Goal: Feedback & Contribution: Leave review/rating

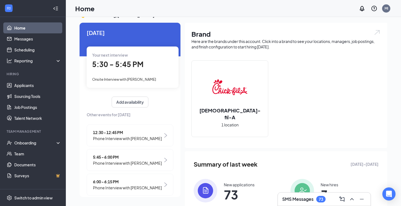
scroll to position [4, 0]
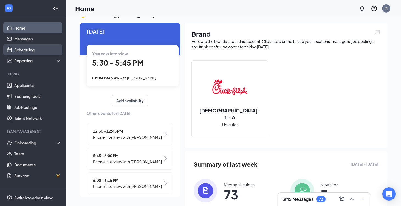
click at [28, 52] on link "Scheduling" at bounding box center [37, 49] width 47 height 11
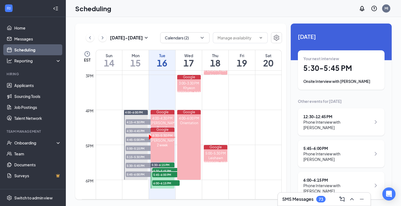
scroll to position [523, 0]
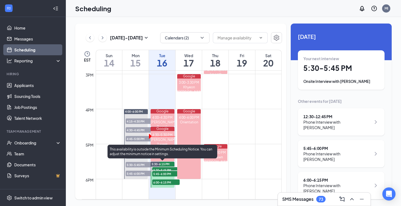
click at [161, 169] on span "5:30-5:45 PM" at bounding box center [165, 169] width 27 height 5
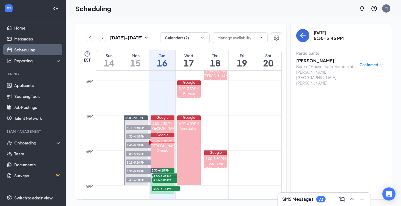
scroll to position [532, 0]
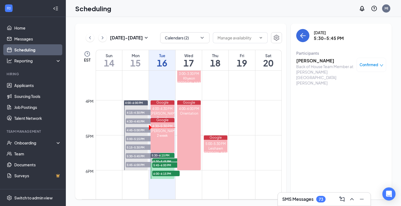
click at [312, 199] on h3 "SMS Messages" at bounding box center [297, 199] width 31 height 6
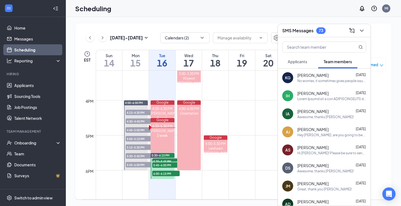
click at [306, 95] on span "[PERSON_NAME]" at bounding box center [312, 93] width 31 height 5
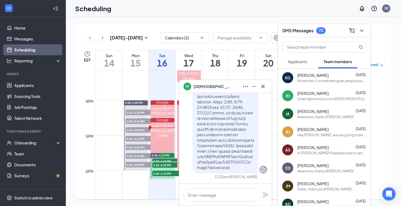
scroll to position [-29, 0]
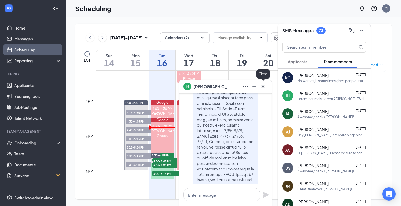
click at [264, 88] on icon "Cross" at bounding box center [262, 86] width 3 height 3
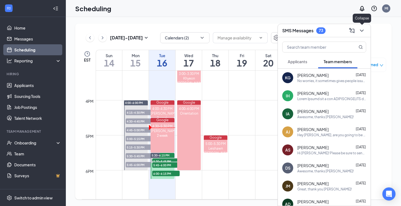
click at [359, 32] on icon "ChevronDown" at bounding box center [361, 30] width 7 height 7
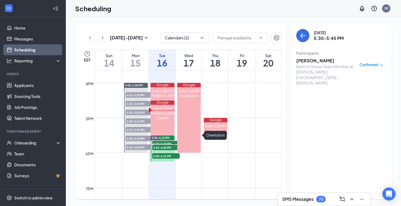
scroll to position [549, 0]
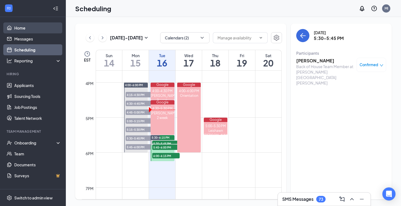
click at [21, 30] on link "Home" at bounding box center [37, 27] width 47 height 11
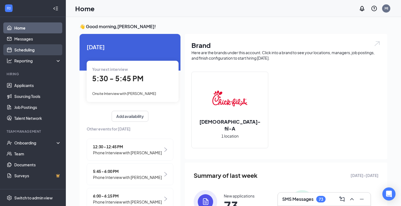
click at [27, 45] on link "Scheduling" at bounding box center [37, 49] width 47 height 11
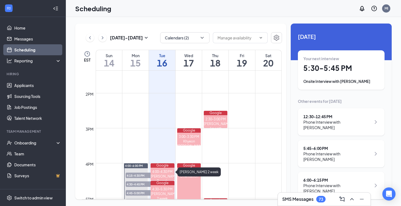
scroll to position [597, 0]
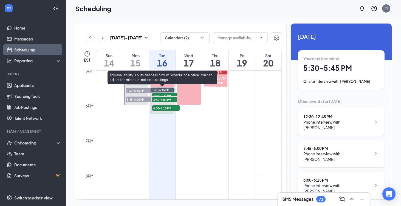
click at [167, 95] on span "5:30-5:45 PM" at bounding box center [165, 95] width 27 height 5
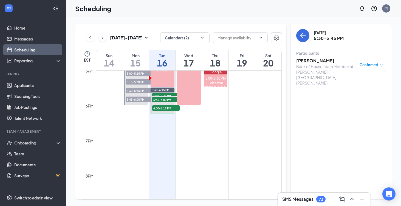
click at [302, 61] on h3 "[PERSON_NAME]" at bounding box center [325, 61] width 58 height 6
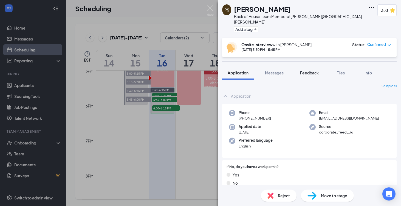
click at [305, 70] on span "Feedback" at bounding box center [309, 72] width 19 height 5
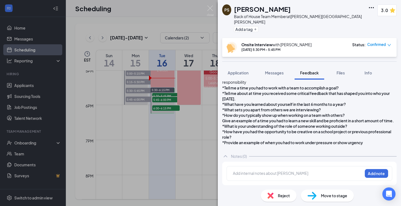
scroll to position [255, 0]
click at [198, 130] on div "PS [PERSON_NAME] Back of House Team Member at [PERSON_NAME][GEOGRAPHIC_DATA][PE…" at bounding box center [200, 103] width 401 height 206
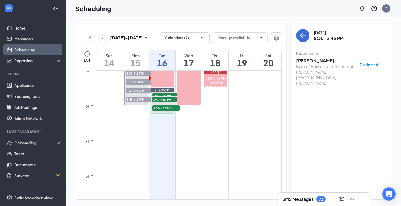
click at [309, 59] on h3 "[PERSON_NAME]" at bounding box center [325, 61] width 58 height 6
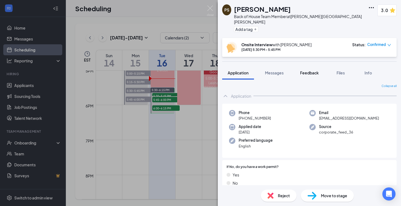
click at [306, 70] on button "Feedback" at bounding box center [309, 73] width 30 height 14
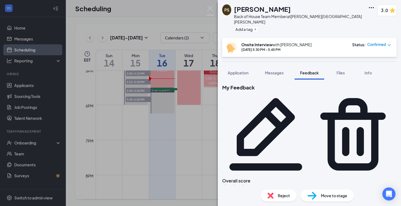
click at [309, 91] on icon "Pencil" at bounding box center [265, 134] width 87 height 87
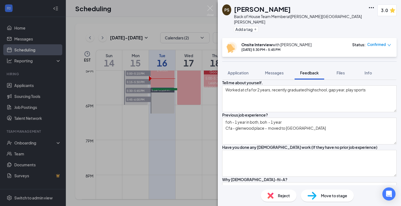
scroll to position [58, 0]
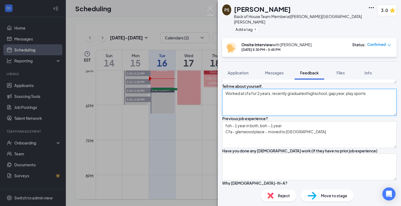
click at [373, 116] on textarea "Worked at cfa for 2 years, recently graduated highschool, gap year, play sports" at bounding box center [309, 102] width 174 height 27
type textarea "Worked at cfa for 2 years, recently graduated highschool, gap year, play sports"
type textarea "foh - 1 year in both, boh - 1 year Cfa - glenwood place - moved to [GEOGRAPHIC_…"
type textarea "M,T, W,Th: 9am-Cl Sat: morning... hesitant about working weekends 25-40"
type textarea "good comm skills, self motivated , team leader, fast learner coworkers growth?"
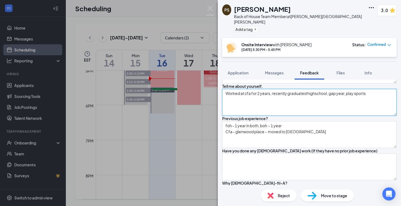
type textarea "Worked at cfa for 2 years, recently graduated highschool, gap year, play sports"
type textarea "foh - 1 year in both, boh - 1 year Cfa - glenwood place - moved to [GEOGRAPHIC_…"
type textarea "M,T, W,Th: 9am-Cl Sat: morning... hesitant about working weekends 25-40"
type textarea "good comm skills, self motivated , team leader, fast learner coworkers growth?"
type textarea "Worked at cfa for 2 years, recently graduated highschool, gap year, play sports…"
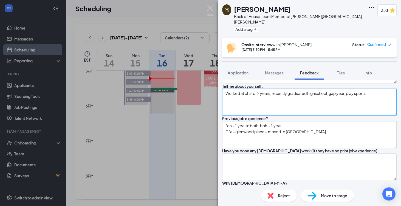
type textarea "foh - 1 year in both, boh - 1 year Cfa - glenwood place - moved to [GEOGRAPHIC_…"
type textarea "M,T, W,Th: 9am-Cl Sat: morning... hesitant about working weekends 25-40"
type textarea "good comm skills, self motivated , team leader, fast learner coworkers growth?"
type textarea "Worked at cfa for 2 years, recently graduated highschool, gap year, play sports…"
type textarea "foh - 1 year in both, boh - 1 year Cfa - glenwood place - moved to [GEOGRAPHIC_…"
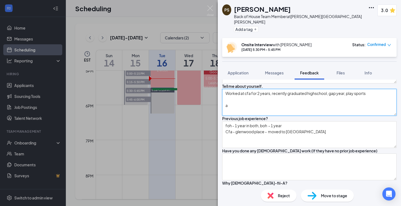
type textarea "M,T, W,Th: 9am-Cl Sat: morning... hesitant about working weekends 25-40"
type textarea "good comm skills, self motivated , team leader, fast learner coworkers growth?"
type textarea "Worked at cfa for 2 years, recently graduated highschool, gap year, play sports…"
type textarea "foh - 1 year in both, boh - 1 year Cfa - glenwood place - moved to [GEOGRAPHIC_…"
type textarea "M,T, W,Th: 9am-Cl Sat: morning... hesitant about working weekends 25-40"
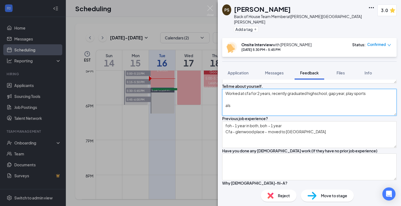
type textarea "good comm skills, self motivated , team leader, fast learner coworkers growth?"
type textarea "Worked at cfa for 2 years, recently graduated highschool, gap year, play sports…"
type textarea "foh - 1 year in both, boh - 1 year Cfa - glenwood place - moved to [GEOGRAPHIC_…"
type textarea "M,T, W,Th: 9am-Cl Sat: morning... hesitant about working weekends 25-40"
type textarea "good comm skills, self motivated , team leader, fast learner coworkers growth?"
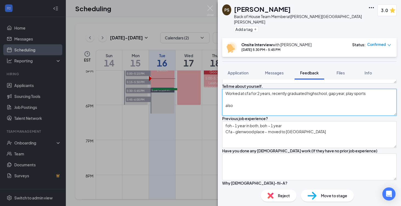
type textarea "Worked at cfa for 2 years, recently graduated highschool, gap year, play sports…"
type textarea "foh - 1 year in both, boh - 1 year Cfa - glenwood place - moved to [GEOGRAPHIC_…"
type textarea "M,T, W,Th: 9am-Cl Sat: morning... hesitant about working weekends 25-40"
type textarea "good comm skills, self motivated , team leader, fast learner coworkers growth?"
type textarea "Worked at cfa for 2 years, recently graduated highschool, gap year, play sports…"
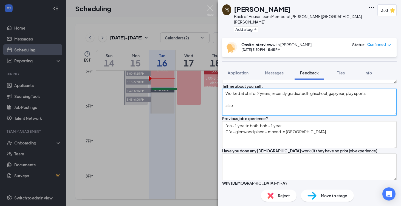
type textarea "foh - 1 year in both, boh - 1 year Cfa - glenwood place - moved to [GEOGRAPHIC_…"
type textarea "M,T, W,Th: 9am-Cl Sat: morning... hesitant about working weekends 25-40"
type textarea "good comm skills, self motivated , team leader, fast learner coworkers growth?"
type textarea "Worked at cfa for 2 years, recently graduated highschool, gap year, play sports…"
type textarea "foh - 1 year in both, boh - 1 year Cfa - glenwood place - moved to [GEOGRAPHIC_…"
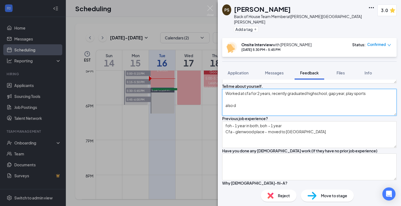
type textarea "M,T, W,Th: 9am-Cl Sat: morning... hesitant about working weekends 25-40"
type textarea "good comm skills, self motivated , team leader, fast learner coworkers growth?"
type textarea "Worked at cfa for 2 years, recently graduated highschool, gap year, play sports…"
type textarea "foh - 1 year in both, boh - 1 year Cfa - glenwood place - moved to [GEOGRAPHIC_…"
type textarea "M,T, W,Th: 9am-Cl Sat: morning... hesitant about working weekends 25-40"
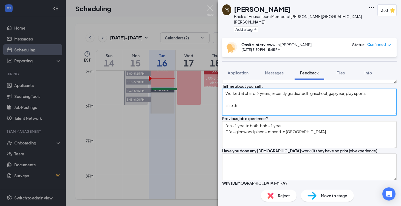
type textarea "good comm skills, self motivated , team leader, fast learner coworkers growth?"
type textarea "Worked at cfa for 2 years, recently graduated highschool, gap year, play sports…"
type textarea "foh - 1 year in both, boh - 1 year Cfa - glenwood place - moved to [GEOGRAPHIC_…"
type textarea "M,T, W,Th: 9am-Cl Sat: morning... hesitant about working weekends 25-40"
type textarea "good comm skills, self motivated , team leader, fast learner coworkers growth?"
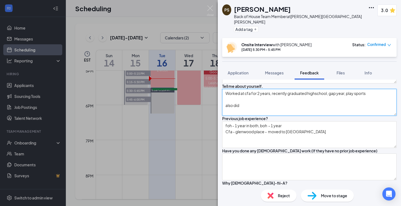
type textarea "Worked at cfa for 2 years, recently graduated highschool, gap year, play sports…"
type textarea "foh - 1 year in both, boh - 1 year Cfa - glenwood place - moved to [GEOGRAPHIC_…"
type textarea "M,T, W,Th: 9am-Cl Sat: morning... hesitant about working weekends 25-40"
type textarea "good comm skills, self motivated , team leader, fast learner coworkers growth?"
type textarea "Worked at cfa for 2 years, recently graduated highschool, gap year, play sports…"
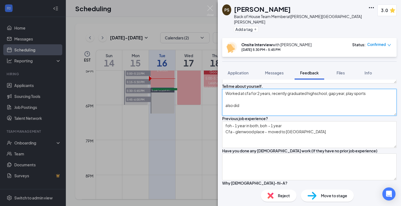
type textarea "foh - 1 year in both, boh - 1 year Cfa - glenwood place - moved to [GEOGRAPHIC_…"
type textarea "M,T, W,Th: 9am-Cl Sat: morning... hesitant about working weekends 25-40"
type textarea "good comm skills, self motivated , team leader, fast learner coworkers growth?"
type textarea "Worked at cfa for 2 years, recently graduated highschool, gap year, play sports…"
type textarea "foh - 1 year in both, boh - 1 year Cfa - glenwood place - moved to [GEOGRAPHIC_…"
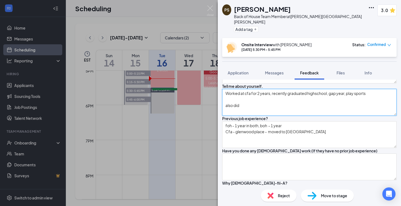
type textarea "M,T, W,Th: 9am-Cl Sat: morning... hesitant about working weekends 25-40"
type textarea "good comm skills, self motivated , team leader, fast learner coworkers growth?"
type textarea "Worked at cfa for 2 years, recently graduated highschool, gap year, play sports…"
type textarea "foh - 1 year in both, boh - 1 year Cfa - glenwood place - moved to [GEOGRAPHIC_…"
type textarea "M,T, W,Th: 9am-Cl Sat: morning... hesitant about working weekends 25-40"
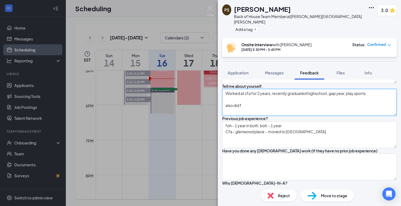
type textarea "good comm skills, self motivated , team leader, fast learner coworkers growth?"
type textarea "Worked at cfa for 2 years, recently graduated highschool, gap year, play sports…"
type textarea "foh - 1 year in both, boh - 1 year Cfa - glenwood place - moved to [GEOGRAPHIC_…"
type textarea "M,T, W,Th: 9am-Cl Sat: morning... hesitant about working weekends 25-40"
type textarea "good comm skills, self motivated , team leader, fast learner coworkers growth?"
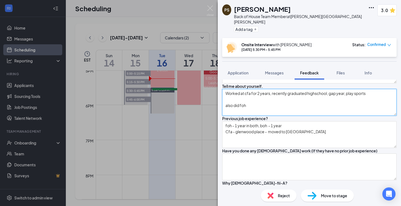
type textarea "Worked at cfa for 2 years, recently graduated highschool, gap year, play sports…"
type textarea "foh - 1 year in both, boh - 1 year Cfa - glenwood place - moved to [GEOGRAPHIC_…"
type textarea "M,T, W,Th: 9am-Cl Sat: morning... hesitant about working weekends 25-40"
type textarea "good comm skills, self motivated , team leader, fast learner coworkers growth?"
type textarea "Worked at cfa for 2 years, recently graduated highschool, gap year, play sports…"
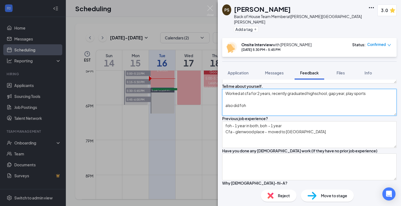
type textarea "foh - 1 year in both, boh - 1 year Cfa - glenwood place - moved to [GEOGRAPHIC_…"
type textarea "M,T, W,Th: 9am-Cl Sat: morning... hesitant about working weekends 25-40"
type textarea "good comm skills, self motivated , team leader, fast learner coworkers growth?"
type textarea "Worked at cfa for 2 years, recently graduated highschool, gap year, play sports…"
type textarea "foh - 1 year in both, boh - 1 year Cfa - glenwood place - moved to [GEOGRAPHIC_…"
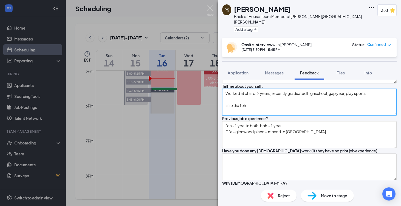
type textarea "M,T, W,Th: 9am-Cl Sat: morning... hesitant about working weekends 25-40"
type textarea "good comm skills, self motivated , team leader, fast learner coworkers growth?"
type textarea "Worked at cfa for 2 years, recently graduated highschool, gap year, play sports…"
type textarea "foh - 1 year in both, boh - 1 year Cfa - glenwood place - moved to [GEOGRAPHIC_…"
type textarea "M,T, W,Th: 9am-Cl Sat: morning... hesitant about working weekends 25-40"
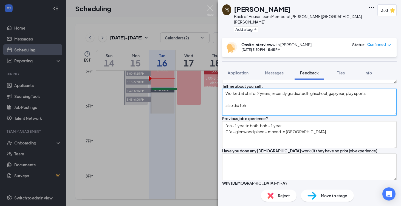
type textarea "good comm skills, self motivated , team leader, fast learner coworkers growth?"
type textarea "Worked at cfa for 2 years, recently graduated highschool, gap year, play sports…"
type textarea "foh - 1 year in both, boh - 1 year Cfa - glenwood place - moved to [GEOGRAPHIC_…"
type textarea "M,T, W,Th: 9am-Cl Sat: morning... hesitant about working weekends 25-40"
type textarea "good comm skills, self motivated , team leader, fast learner coworkers growth?"
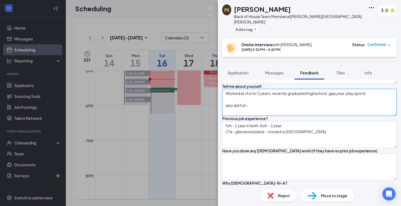
type textarea "Worked at cfa for 2 years, recently graduated highschool, gap year, play sports…"
type textarea "foh - 1 year in both, boh - 1 year Cfa - glenwood place - moved to [GEOGRAPHIC_…"
type textarea "M,T, W,Th: 9am-Cl Sat: morning... hesitant about working weekends 25-40"
type textarea "good comm skills, self motivated , team leader, fast learner coworkers growth?"
type textarea "Worked at cfa for 2 years, recently graduated highschool, gap year, play sports…"
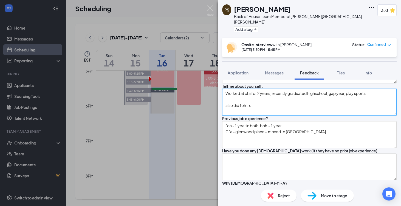
type textarea "foh - 1 year in both, boh - 1 year Cfa - glenwood place - moved to [GEOGRAPHIC_…"
type textarea "M,T, W,Th: 9am-Cl Sat: morning... hesitant about working weekends 25-40"
type textarea "good comm skills, self motivated , team leader, fast learner coworkers growth?"
type textarea "Worked at cfa for 2 years, recently graduated highschool, gap year, play sports…"
type textarea "foh - 1 year in both, boh - 1 year Cfa - glenwood place - moved to [GEOGRAPHIC_…"
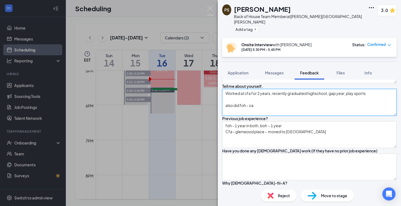
type textarea "M,T, W,Th: 9am-Cl Sat: morning... hesitant about working weekends 25-40"
type textarea "good comm skills, self motivated , team leader, fast learner coworkers growth?"
type textarea "Worked at cfa for 2 years, recently graduated highschool, gap year, play sports…"
type textarea "foh - 1 year in both, boh - 1 year Cfa - glenwood place - moved to [GEOGRAPHIC_…"
type textarea "M,T, W,Th: 9am-Cl Sat: morning... hesitant about working weekends 25-40"
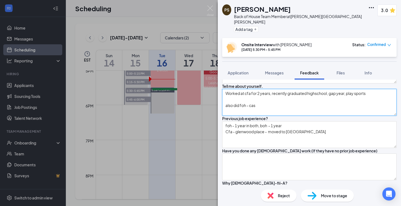
type textarea "good comm skills, self motivated , team leader, fast learner coworkers growth?"
type textarea "Worked at cfa for 2 years, recently graduated highschool, gap year, play sports…"
type textarea "foh - 1 year in both, boh - 1 year Cfa - glenwood place - moved to [GEOGRAPHIC_…"
type textarea "M,T, W,Th: 9am-Cl Sat: morning... hesitant about working weekends 25-40"
type textarea "good comm skills, self motivated , team leader, fast learner coworkers growth?"
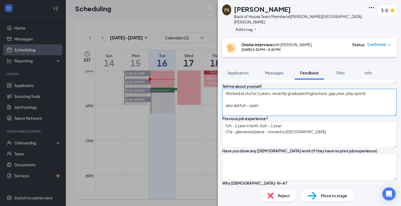
type textarea "Worked at cfa for 2 years, recently graduated highschool, gap year, play sports…"
type textarea "foh - 1 year in both, boh - 1 year Cfa - glenwood place - moved to [GEOGRAPHIC_…"
type textarea "M,T, W,Th: 9am-Cl Sat: morning... hesitant about working weekends 25-40"
type textarea "good comm skills, self motivated , team leader, fast learner coworkers growth?"
type textarea "Worked at cfa for 2 years, recently graduated highschool, gap year, play sports…"
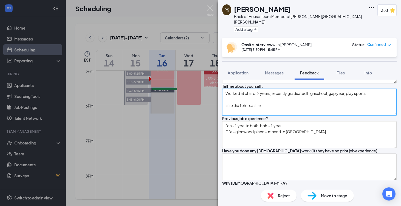
type textarea "foh - 1 year in both, boh - 1 year Cfa - glenwood place - moved to [GEOGRAPHIC_…"
type textarea "M,T, W,Th: 9am-Cl Sat: morning... hesitant about working weekends 25-40"
type textarea "good comm skills, self motivated , team leader, fast learner coworkers growth?"
type textarea "Worked at cfa for 2 years, recently graduated highschool, gap year, play sports…"
type textarea "foh - 1 year in both, boh - 1 year Cfa - glenwood place - moved to [GEOGRAPHIC_…"
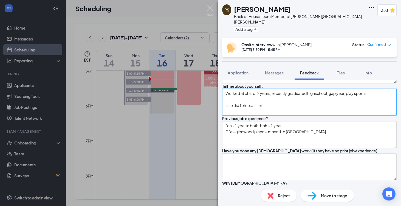
type textarea "M,T, W,Th: 9am-Cl Sat: morning... hesitant about working weekends 25-40"
type textarea "good comm skills, self motivated , team leader, fast learner coworkers growth?"
type textarea "Worked at cfa for 2 years, recently graduated highschool, gap year, play sports…"
type textarea "foh - 1 year in both, boh - 1 year Cfa - glenwood place - moved to [GEOGRAPHIC_…"
type textarea "M,T, W,Th: 9am-Cl Sat: morning... hesitant about working weekends 25-40"
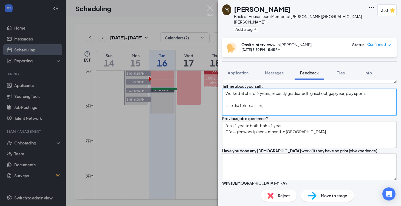
type textarea "good comm skills, self motivated , team leader, fast learner coworkers growth?"
type textarea "Worked at cfa for 2 years, recently graduated highschool, gap year, play sports…"
type textarea "foh - 1 year in both, boh - 1 year Cfa - glenwood place - moved to [GEOGRAPHIC_…"
type textarea "M,T, W,Th: 9am-Cl Sat: morning... hesitant about working weekends 25-40"
type textarea "good comm skills, self motivated , team leader, fast learner coworkers growth?"
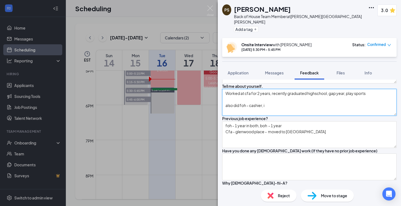
type textarea "Worked at cfa for 2 years, recently graduated highschool, gap year, play sports…"
type textarea "foh - 1 year in both, boh - 1 year Cfa - glenwood place - moved to [GEOGRAPHIC_…"
type textarea "M,T, W,Th: 9am-Cl Sat: morning... hesitant about working weekends 25-40"
type textarea "good comm skills, self motivated , team leader, fast learner coworkers growth?"
type textarea "Worked at cfa for 2 years, recently graduated highschool, gap year, play sports…"
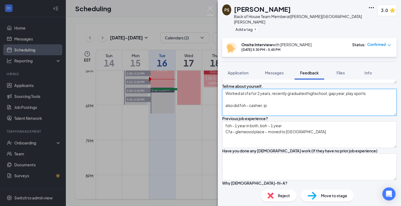
type textarea "foh - 1 year in both, boh - 1 year Cfa - glenwood place - moved to [GEOGRAPHIC_…"
type textarea "M,T, W,Th: 9am-Cl Sat: morning... hesitant about working weekends 25-40"
type textarea "good comm skills, self motivated , team leader, fast learner coworkers growth?"
type textarea "Worked at cfa for 2 years, recently graduated highschool, gap year, play sports…"
type textarea "foh - 1 year in both, boh - 1 year Cfa - glenwood place - moved to [GEOGRAPHIC_…"
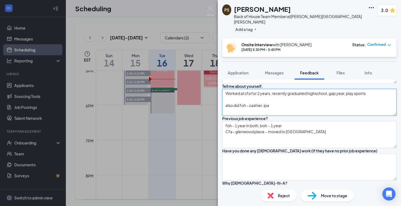
type textarea "M,T, W,Th: 9am-Cl Sat: morning... hesitant about working weekends 25-40"
type textarea "good comm skills, self motivated , team leader, fast learner coworkers growth?"
type textarea "Worked at cfa for 2 years, recently graduated highschool, gap year, play sports…"
type textarea "foh - 1 year in both, boh - 1 year Cfa - glenwood place - moved to [GEOGRAPHIC_…"
type textarea "M,T, W,Th: 9am-Cl Sat: morning... hesitant about working weekends 25-40"
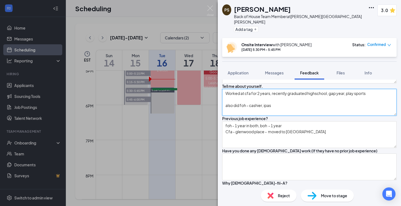
type textarea "good comm skills, self motivated , team leader, fast learner coworkers growth?"
type textarea "Worked at cfa for 2 years, recently graduated highschool, gap year, play sports…"
type textarea "foh - 1 year in both, boh - 1 year Cfa - glenwood place - moved to [GEOGRAPHIC_…"
type textarea "M,T, W,Th: 9am-Cl Sat: morning... hesitant about working weekends 25-40"
type textarea "good comm skills, self motivated , team leader, fast learner coworkers growth?"
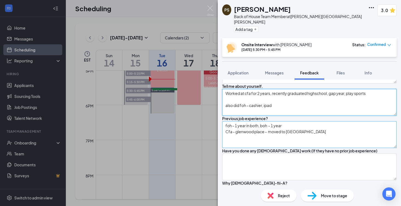
type textarea "Worked at cfa for 2 years, recently graduated highschool, gap year, play sports…"
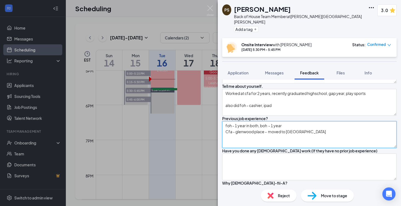
click at [289, 148] on textarea "foh - 1 year in both, boh - 1 year Cfa - glenwood place - moved to [GEOGRAPHIC_…" at bounding box center [309, 134] width 174 height 27
click at [271, 148] on textarea "foh - 1 year in both, boh - 1 year Cfa - glenwood place - moved to [GEOGRAPHIC_…" at bounding box center [309, 134] width 174 height 27
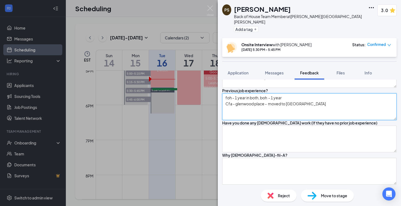
scroll to position [90, 0]
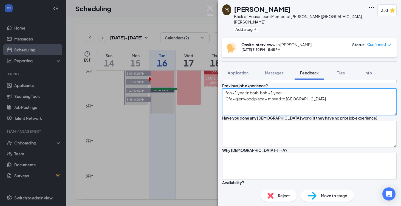
click at [273, 115] on textarea "foh - 1 year in both, boh - 1 year Cfa - glenwood place - moved to [GEOGRAPHIC_…" at bounding box center [309, 102] width 174 height 27
click at [298, 115] on textarea "foh - 1 year in both, boh - 1 year Cfa - glenwood place - moved to [GEOGRAPHIC_…" at bounding box center [309, 102] width 174 height 27
click at [280, 115] on textarea "foh - 1 year in both, boh - 1 year Cfa - glenwood place - moved to [GEOGRAPHIC_…" at bounding box center [309, 102] width 174 height 27
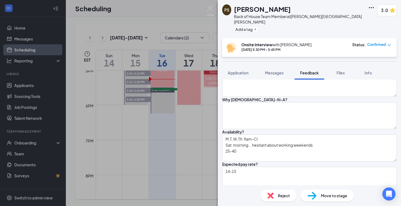
scroll to position [108, 0]
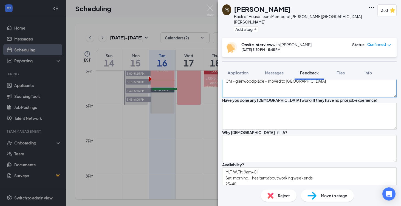
click at [312, 98] on textarea "foh - 1 year in both, boh - 1 year Cfa - glenwood place - moved to [GEOGRAPHIC_…" at bounding box center [309, 84] width 174 height 27
type textarea "foh - 1 year in both, boh - 1 year Cfa - glenwood place - moved to [GEOGRAPHIC_…"
type textarea "M,T, W,Th: 9am-Cl Sat: morning... hesitant about working weekends 25-40"
type textarea "good comm skills, self motivated , team leader, fast learner coworkers growth?"
type textarea "foh - 1 year in both, boh - 1 year Cfa - glenwood place - moved to [GEOGRAPHIC_…"
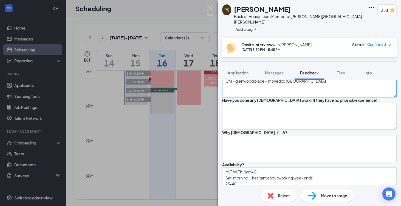
type textarea "M,T, W,Th: 9am-Cl Sat: morning... hesitant about working weekends 25-40"
type textarea "good comm skills, self motivated , team leader, fast learner coworkers growth?"
type textarea "foh - 1 year in both, boh - 1 year Cfa - glenwood place - moved to [GEOGRAPHIC_…"
type textarea "M,T, W,Th: 9am-Cl Sat: morning... hesitant about working weekends 25-40"
type textarea "good comm skills, self motivated , team leader, fast learner coworkers growth?"
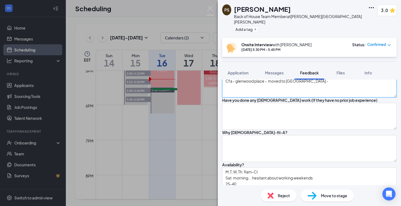
type textarea "foh - 1 year in both, boh - 1 year Cfa - glenwood place - moved to [GEOGRAPHIC_…"
type textarea "M,T, W,Th: 9am-Cl Sat: morning... hesitant about working weekends 25-40"
type textarea "good comm skills, self motivated , team leader, fast learner coworkers growth?"
type textarea "foh - 1 year in both, boh - 1 year Cfa - glenwood place - moved to [GEOGRAPHIC_…"
type textarea "M,T, W,Th: 9am-Cl Sat: morning... hesitant about working weekends 25-40"
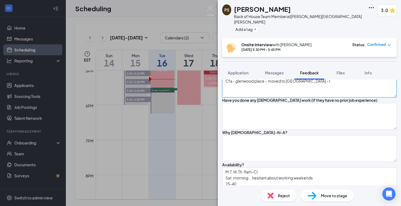
type textarea "good comm skills, self motivated , team leader, fast learner coworkers growth?"
type textarea "foh - 1 year in both, boh - 1 year Cfa - glenwood place - moved to [GEOGRAPHIC_…"
type textarea "M,T, W,Th: 9am-Cl Sat: morning... hesitant about working weekends 25-40"
type textarea "good comm skills, self motivated , team leader, fast learner coworkers growth?"
type textarea "foh - 1 year in both, boh - 1 year Cfa - glenwood place - moved to [GEOGRAPHIC_…"
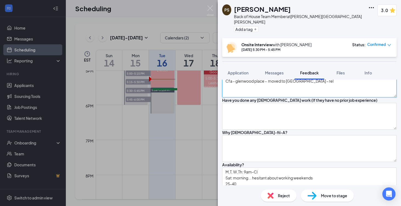
type textarea "M,T, W,Th: 9am-Cl Sat: morning... hesitant about working weekends 25-40"
type textarea "good comm skills, self motivated , team leader, fast learner coworkers growth?"
type textarea "foh - 1 year in both, boh - 1 year Cfa - glenwood place - moved to [GEOGRAPHIC_…"
type textarea "M,T, W,Th: 9am-Cl Sat: morning... hesitant about working weekends 25-40"
type textarea "good comm skills, self motivated , team leader, fast learner coworkers growth?"
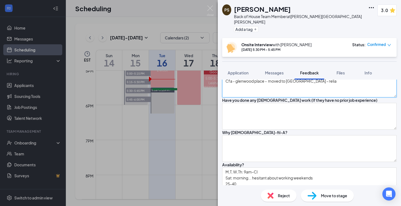
type textarea "foh - 1 year in both, boh - 1 year Cfa - glenwood place - moved to [GEOGRAPHIC_…"
type textarea "M,T, W,Th: 9am-Cl Sat: morning... hesitant about working weekends 25-40"
type textarea "good comm skills, self motivated , team leader, fast learner coworkers growth?"
type textarea "foh - 1 year in both, boh - 1 year Cfa - glenwood place - moved to [GEOGRAPHIC_…"
type textarea "M,T, W,Th: 9am-Cl Sat: morning... hesitant about working weekends 25-40"
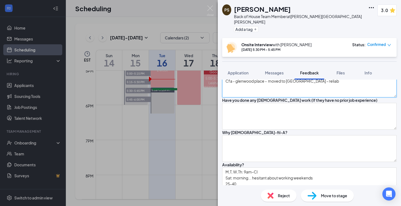
type textarea "good comm skills, self motivated , team leader, fast learner coworkers growth?"
type textarea "foh - 1 year in both, boh - 1 year Cfa - glenwood place - moved to [GEOGRAPHIC_…"
type textarea "M,T, W,Th: 9am-Cl Sat: morning... hesitant about working weekends 25-40"
type textarea "good comm skills, self motivated , team leader, fast learner coworkers growth?"
type textarea "foh - 1 year in both, boh - 1 year Cfa - glenwood place - moved to [GEOGRAPHIC_…"
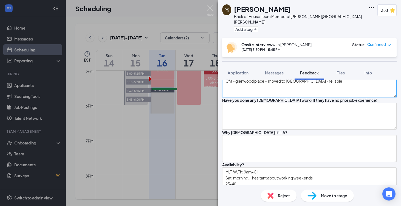
type textarea "M,T, W,Th: 9am-Cl Sat: morning... hesitant about working weekends 25-40"
type textarea "good comm skills, self motivated , team leader, fast learner coworkers growth?"
type textarea "foh - 1 year in both, boh - 1 year Cfa - glenwood place - moved to [GEOGRAPHIC_…"
type textarea "M,T, W,Th: 9am-Cl Sat: morning... hesitant about working weekends 25-40"
type textarea "good comm skills, self motivated , team leader, fast learner coworkers growth?"
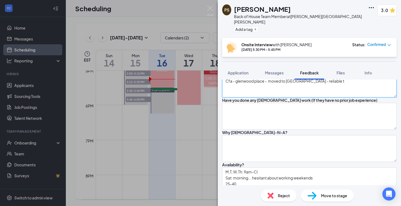
type textarea "foh - 1 year in both, boh - 1 year Cfa - glenwood place - moved to [GEOGRAPHIC_…"
type textarea "M,T, W,Th: 9am-Cl Sat: morning... hesitant about working weekends 25-40"
type textarea "good comm skills, self motivated , team leader, fast learner coworkers growth?"
type textarea "foh - 1 year in both, boh - 1 year Cfa - glenwood place - moved to [GEOGRAPHIC_…"
type textarea "M,T, W,Th: 9am-Cl Sat: morning... hesitant about working weekends 25-40"
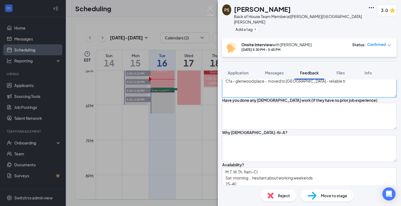
type textarea "good comm skills, self motivated , team leader, fast learner coworkers growth?"
type textarea "foh - 1 year in both, boh - 1 year Cfa - glenwood place - moved to [GEOGRAPHIC_…"
type textarea "M,T, W,Th: 9am-Cl Sat: morning... hesitant about working weekends 25-40"
type textarea "good comm skills, self motivated , team leader, fast learner coworkers growth?"
type textarea "foh - 1 year in both, boh - 1 year Cfa - glenwood place - moved to [GEOGRAPHIC_…"
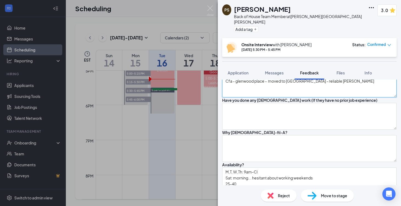
type textarea "M,T, W,Th: 9am-Cl Sat: morning... hesitant about working weekends 25-40"
type textarea "good comm skills, self motivated , team leader, fast learner coworkers growth?"
type textarea "foh - 1 year in both, boh - 1 year Cfa - glenwood place - moved to [GEOGRAPHIC_…"
type textarea "M,T, W,Th: 9am-Cl Sat: morning... hesitant about working weekends 25-40"
type textarea "good comm skills, self motivated , team leader, fast learner coworkers growth?"
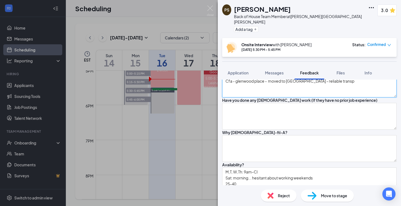
type textarea "foh - 1 year in both, boh - 1 year Cfa - glenwood place - moved to [GEOGRAPHIC_…"
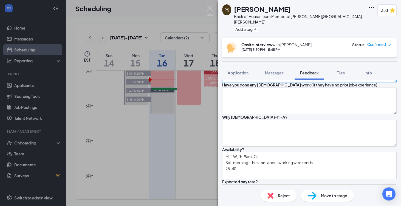
scroll to position [122, 0]
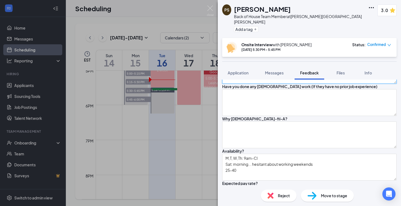
click at [349, 84] on textarea "foh - 1 year in both, boh - 1 year Cfa - glenwood place - moved to Lithonia - r…" at bounding box center [309, 70] width 174 height 27
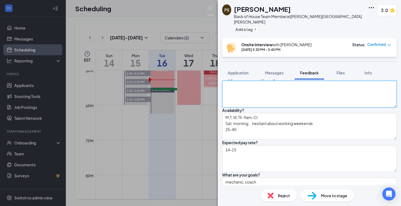
click at [278, 108] on textarea at bounding box center [309, 94] width 174 height 27
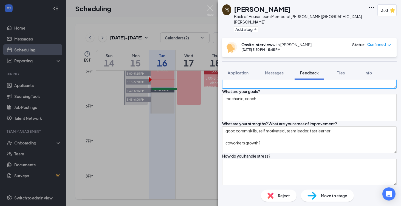
scroll to position [251, 0]
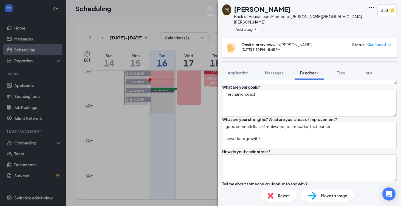
click at [256, 52] on textarea "M,T, W,Th: 9am-Cl Sat: morning... hesitant about working weekends 25-40" at bounding box center [309, 38] width 174 height 27
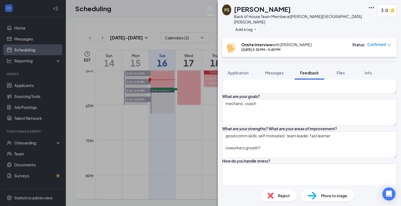
scroll to position [241, 0]
click at [282, 62] on textarea "M,T, W,Th: 9am-Cl Sat: morning... hesitant about working weekends 25-40" at bounding box center [309, 48] width 174 height 27
click at [279, 62] on textarea "M,T, W,Th: 9am-Cl Sat: morning... hesitant about working weekends 25-40" at bounding box center [309, 48] width 174 height 27
click at [256, 62] on textarea "M,T, W,Th: 9am-Cl Sat: morning... hesitant about working weekends 25-40" at bounding box center [309, 48] width 174 height 27
drag, startPoint x: 237, startPoint y: 101, endPoint x: 246, endPoint y: 101, distance: 9.0
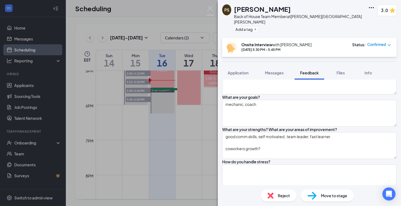
click at [238, 62] on textarea "M,T, W,Th: 9am-Cl Sat: morning... hesitant about working weekends 25-40" at bounding box center [309, 48] width 174 height 27
click at [261, 62] on textarea "M,T, W,Th: 9am-Cl Sat: morning... hesitant about working weekends 25-40" at bounding box center [309, 48] width 174 height 27
click at [260, 62] on textarea "M,T, W,Th: 9am-Cl Sat: morning... hesitant about working weekends 25-40" at bounding box center [309, 48] width 174 height 27
click at [266, 62] on textarea "M,T, W,Th: 9am-Cl Sat: morning... hesitant about working weekends 25-40" at bounding box center [309, 48] width 174 height 27
click at [257, 62] on textarea "M,T, W,Th: 9am-Cl Sat: morning... hesitant about working weekends 25-40" at bounding box center [309, 48] width 174 height 27
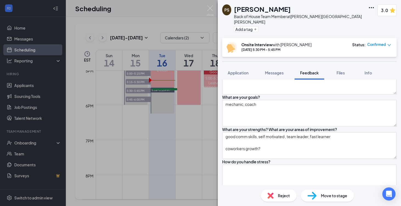
click at [265, 62] on textarea "M,T, W,Th: 9am-Cl Sat: morning... hesitant about working weekends 25-40" at bounding box center [309, 48] width 174 height 27
click at [251, 62] on textarea "M,T, W,Th: 9am-Cl Sat: morning... hesitant about working weekends 25-40" at bounding box center [309, 48] width 174 height 27
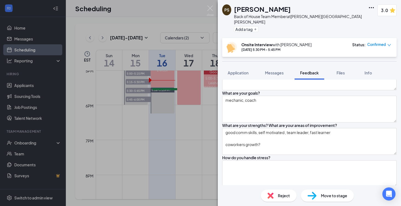
click at [252, 58] on textarea "M,T, W,Th: 9am-Cl Sat: morning... hesitant about working weekends 25-40" at bounding box center [309, 44] width 174 height 27
click at [248, 58] on textarea "M,T, W,Th: 9am-Cl Sat: morning... hesitant about working weekends 25-40" at bounding box center [309, 44] width 174 height 27
click at [275, 58] on textarea "M,T, W,Th: 9am-Cl Sat: morning... hesitant about working weekends 25-40" at bounding box center [309, 44] width 174 height 27
click at [274, 58] on textarea "M,T, W,Th: 9am-Cl Sat: morning... hesitant about working weekends 25-40" at bounding box center [309, 44] width 174 height 27
click at [252, 58] on textarea "M,T, W,Th: 9am-Cl Sat: morning... hesitant about working weekends 25-40" at bounding box center [309, 44] width 174 height 27
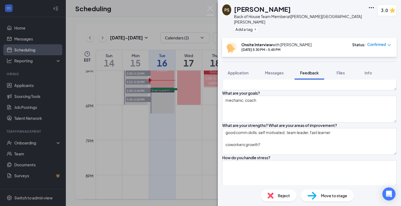
drag, startPoint x: 330, startPoint y: 96, endPoint x: 240, endPoint y: 96, distance: 89.9
click at [240, 58] on textarea "M,T, W,Th: 9am-Cl Sat: morning... hesitant about working weekends 25-40" at bounding box center [309, 44] width 174 height 27
drag, startPoint x: 351, startPoint y: 89, endPoint x: 306, endPoint y: 95, distance: 45.9
click at [305, 58] on textarea "M,T, W,Th: 9am-Cl Sat: 2pm-Clmorning... hesitant about working weekends 25-40" at bounding box center [309, 44] width 174 height 27
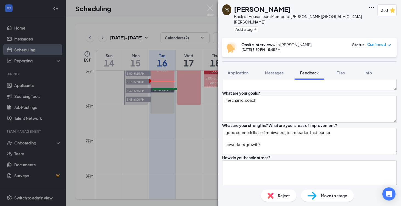
click at [317, 58] on textarea "M,T, W,Th: 9am-Cl Sat: 2pm-Clmorning... hesitant about working weekends 25-40" at bounding box center [309, 44] width 174 height 27
drag, startPoint x: 335, startPoint y: 96, endPoint x: 255, endPoint y: 97, distance: 80.0
click at [255, 58] on textarea "M,T, W,Th: 9am-Cl Sat: 2pm-Clmorning... hesitant about working weekends 25-40" at bounding box center [309, 44] width 174 height 27
click at [255, 58] on textarea "M,T, W,Th: 9am-Cl Sat: 2pm-Cl 25-40" at bounding box center [309, 44] width 174 height 27
click at [253, 58] on textarea "M,T, W,Th: 9am-Cl Sat: 2pm-Cl 25-40" at bounding box center [309, 44] width 174 height 27
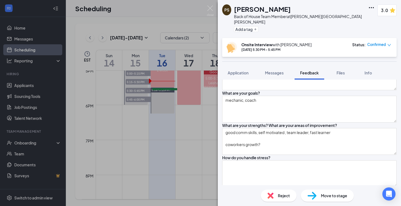
click at [245, 58] on textarea "M,T, W,Th: 9am-Cl Sat: 2pm-Cl 25-40" at bounding box center [309, 44] width 174 height 27
click at [235, 58] on textarea "M,T, W,Th: 9am-Cl Sat: 2pm-Cl 25-40" at bounding box center [309, 44] width 174 height 27
click at [254, 58] on textarea "M,T, W,Th: 9am-Cl Sat: 2pm-Cl 25-40" at bounding box center [309, 44] width 174 height 27
click at [269, 58] on textarea "M,T, W,Th: 9am-Cl Sat: 2pm-Cl 25-40, prefer PT" at bounding box center [309, 44] width 174 height 27
click at [280, 58] on textarea "M,T, W,Th: 9am-Cl Sat: 2pm-Cl 25-40, prefer PT" at bounding box center [309, 44] width 174 height 27
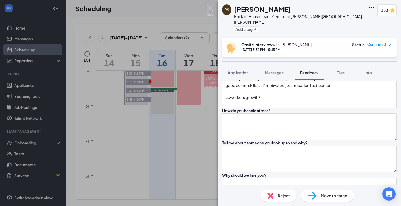
click at [289, 147] on div "Tell me about yourself. Worked at cfa for 2 years, recently graduated highschoo…" at bounding box center [309, 210] width 174 height 722
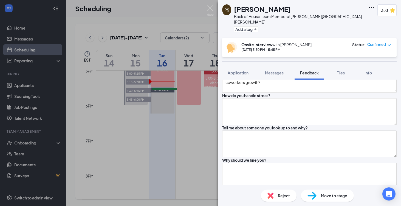
scroll to position [312, 0]
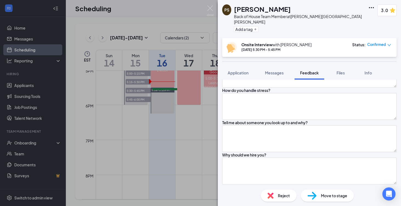
click at [271, 55] on textarea "mechanic, coach" at bounding box center [309, 41] width 174 height 27
click at [253, 55] on textarea "mechanic, coach" at bounding box center [309, 41] width 174 height 27
click at [249, 55] on textarea "mechanic, coach" at bounding box center [309, 41] width 174 height 27
click at [248, 55] on textarea "mechanic, coach" at bounding box center [309, 41] width 174 height 27
click at [292, 55] on textarea "mechanic - Ga Southern, coach" at bounding box center [309, 41] width 174 height 27
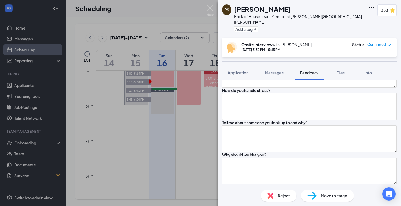
click at [281, 55] on textarea "mechanic - Ga Southern, coach" at bounding box center [309, 41] width 174 height 27
click at [278, 55] on textarea "mechanic - Ga Southern, coach" at bounding box center [309, 41] width 174 height 27
click at [295, 55] on textarea "mechanic - Ga Southern, Coach" at bounding box center [309, 41] width 174 height 27
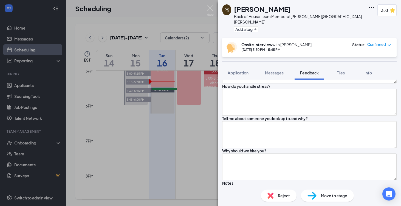
scroll to position [316, 0]
click at [330, 52] on textarea "mechanic - Ga Southern, Coach- scholarships, miss" at bounding box center [309, 38] width 174 height 27
click at [328, 52] on textarea "mechanic - Ga Southern, Coach- scholarships, miss" at bounding box center [309, 38] width 174 height 27
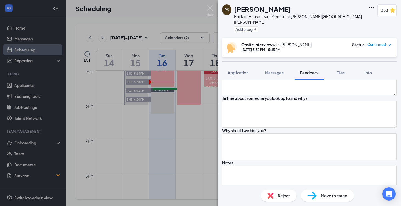
scroll to position [368, 0]
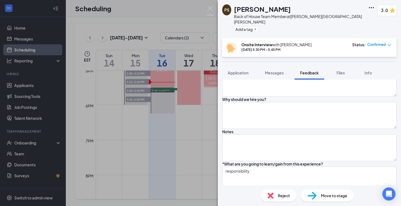
click at [261, 64] on textarea at bounding box center [309, 51] width 174 height 27
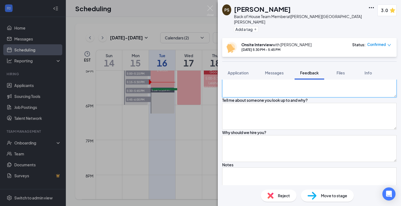
scroll to position [332, 0]
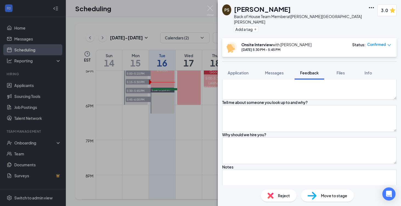
click at [260, 67] on textarea "good comm skills, self motivated , team leader, fast learner coworkers growth?" at bounding box center [309, 54] width 174 height 27
click at [255, 67] on textarea "good comm skills, self motivated , team leader, fast learner coworkers growth?" at bounding box center [309, 54] width 174 height 27
click at [310, 67] on textarea "good comm skills, self motivated , team leader, fast learner coworkers growth?" at bounding box center [309, 54] width 174 height 27
click at [279, 67] on textarea "good comm skills, self motivated , team leader, fast learner coworkers growth?" at bounding box center [309, 54] width 174 height 27
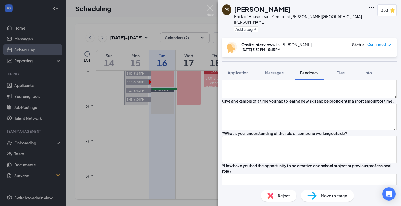
scroll to position [630, 0]
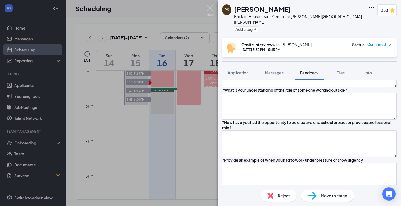
scroll to position [662, 0]
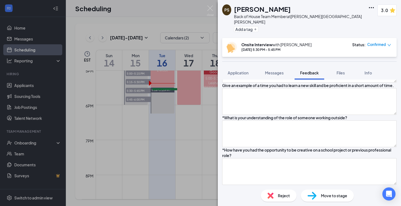
scroll to position [674, 0]
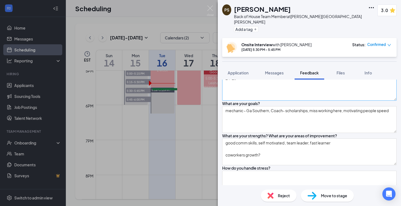
scroll to position [232, 0]
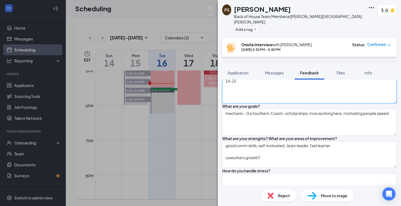
click at [281, 104] on textarea "14-15" at bounding box center [309, 90] width 174 height 27
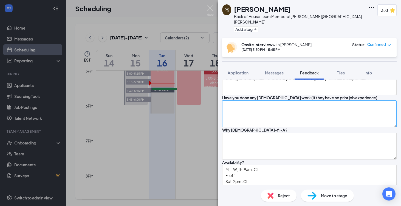
scroll to position [128, 0]
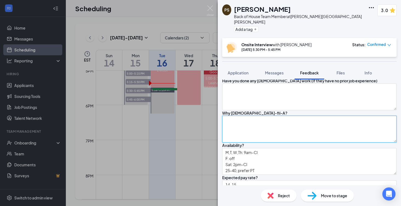
click at [255, 143] on textarea at bounding box center [309, 129] width 174 height 27
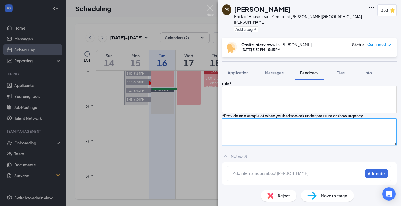
click at [276, 145] on textarea at bounding box center [309, 132] width 174 height 27
click at [277, 113] on div "*How have you had the opportunity to be creative on a school project or previou…" at bounding box center [309, 94] width 174 height 38
click at [262, 75] on textarea at bounding box center [309, 61] width 174 height 27
click at [262, 43] on textarea at bounding box center [309, 29] width 174 height 27
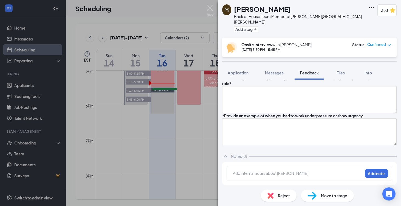
scroll to position [792, 0]
click at [281, 75] on textarea at bounding box center [309, 61] width 174 height 27
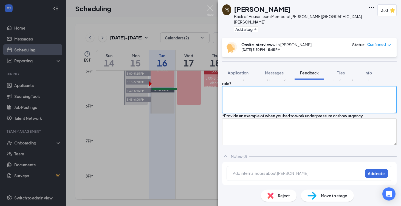
click at [252, 111] on textarea at bounding box center [309, 99] width 174 height 27
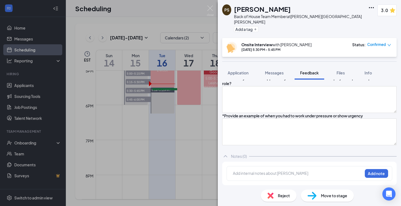
click at [253, 75] on textarea at bounding box center [309, 61] width 174 height 27
click at [264, 75] on textarea "like boh more, cooking fries, like taking orders, make people day better" at bounding box center [309, 61] width 174 height 27
click at [279, 75] on textarea "like boh more, cooking fries, like taking orders, make people day better" at bounding box center [309, 61] width 174 height 27
click at [257, 75] on textarea "like boh more, cooking fries, like taking orders, make people day better" at bounding box center [309, 61] width 174 height 27
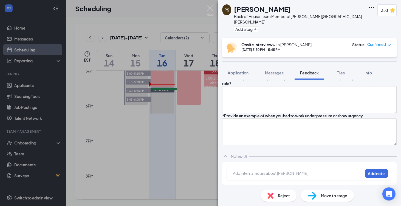
scroll to position [876, 0]
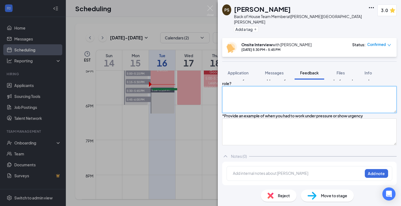
click at [314, 113] on textarea at bounding box center [309, 99] width 174 height 27
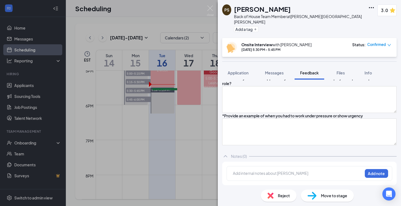
click at [307, 75] on textarea "like boh more, like breading + cooking fries, like taking orders, make people d…" at bounding box center [309, 61] width 174 height 27
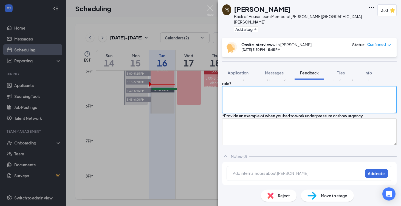
click at [307, 108] on textarea at bounding box center [309, 99] width 174 height 27
click at [301, 113] on textarea at bounding box center [309, 99] width 174 height 27
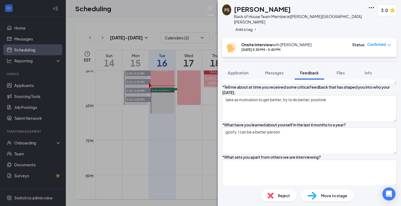
scroll to position [515, 0]
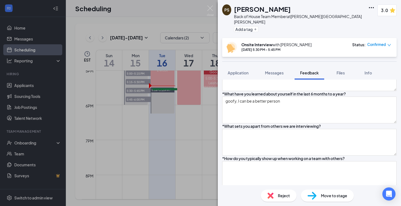
click at [315, 21] on textarea "responsibility" at bounding box center [309, 7] width 174 height 27
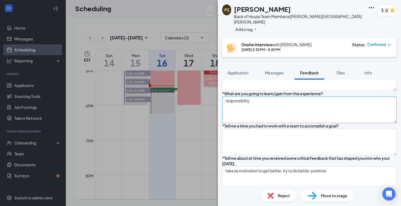
click at [315, 59] on textarea at bounding box center [309, 45] width 174 height 27
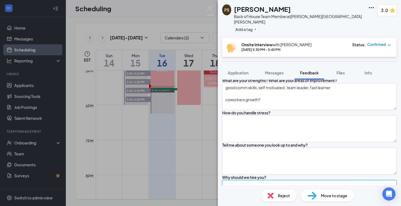
scroll to position [289, 0]
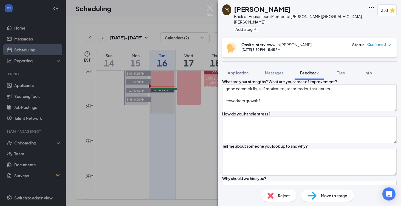
click at [280, 52] on div "What are your goals?" at bounding box center [309, 49] width 174 height 5
click at [258, 47] on textarea "14-15" at bounding box center [309, 33] width 174 height 27
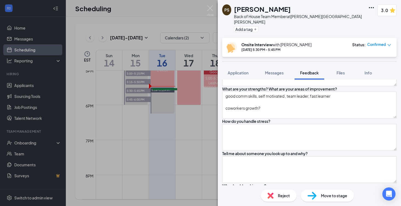
scroll to position [279, 0]
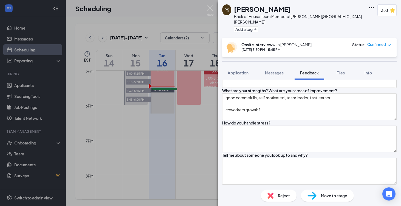
click at [242, 56] on textarea "14-15" at bounding box center [309, 42] width 174 height 27
click at [237, 56] on textarea "14-15" at bounding box center [309, 42] width 174 height 27
click at [244, 56] on textarea "14-15" at bounding box center [309, 42] width 174 height 27
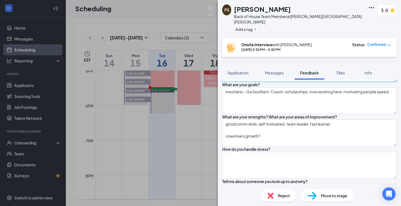
scroll to position [0, 0]
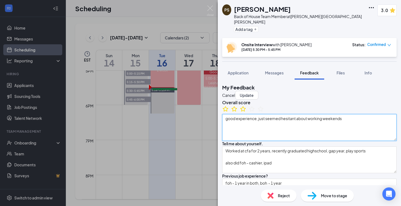
click at [279, 140] on textarea "good experience, just seemed hesitant about working weekends" at bounding box center [309, 127] width 174 height 27
drag, startPoint x: 384, startPoint y: 86, endPoint x: 296, endPoint y: 128, distance: 97.8
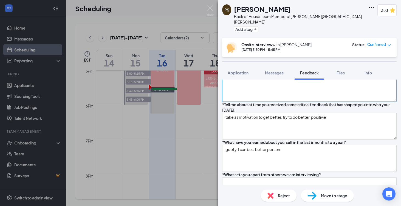
scroll to position [491, 0]
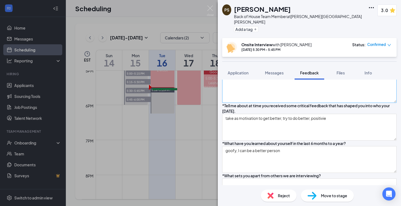
click at [291, 38] on textarea at bounding box center [309, 25] width 174 height 27
click at [267, 38] on textarea "customer shortchamging" at bounding box center [309, 25] width 174 height 27
click at [292, 38] on textarea "customer shortchanging" at bounding box center [309, 25] width 174 height 27
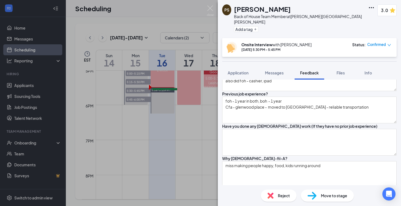
scroll to position [0, 0]
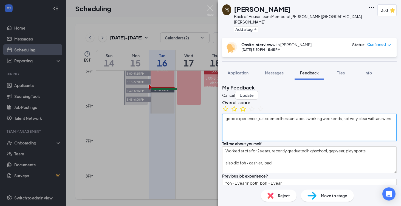
click at [266, 140] on textarea "good experience, just seemed hesitant about working weekends, not very clear wi…" at bounding box center [309, 127] width 174 height 27
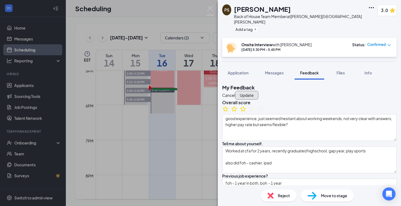
click at [258, 91] on button "Update" at bounding box center [246, 95] width 23 height 9
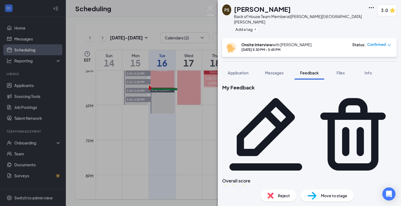
click at [209, 12] on img at bounding box center [210, 10] width 7 height 11
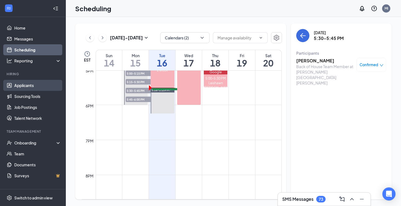
click at [29, 81] on link "Applicants" at bounding box center [37, 85] width 47 height 11
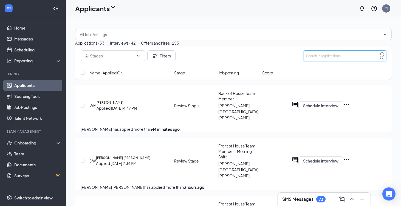
click at [322, 61] on input "text" at bounding box center [345, 55] width 82 height 11
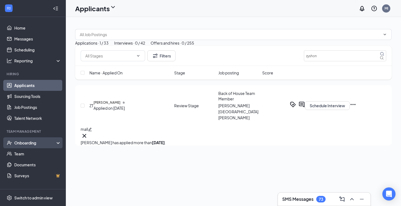
click at [21, 141] on div "Onboarding" at bounding box center [35, 142] width 42 height 5
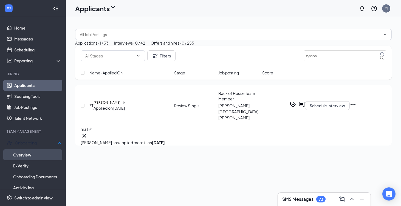
click at [27, 153] on link "Overview" at bounding box center [37, 155] width 48 height 11
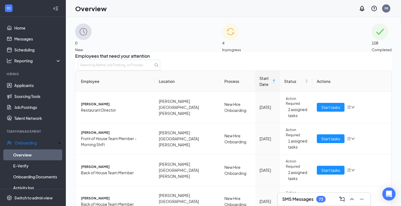
click at [235, 43] on span "4" at bounding box center [231, 43] width 19 height 6
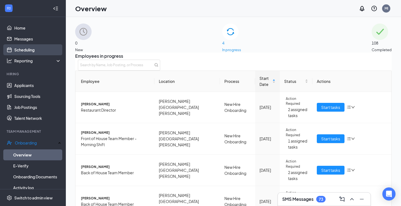
click at [24, 52] on link "Scheduling" at bounding box center [37, 49] width 47 height 11
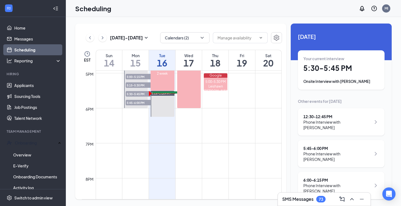
scroll to position [587, 0]
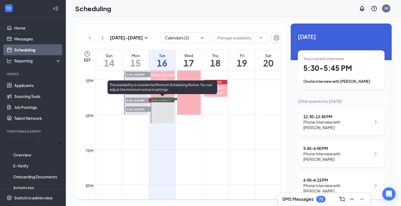
click at [173, 104] on span "5:30-5:45 PM" at bounding box center [165, 100] width 27 height 5
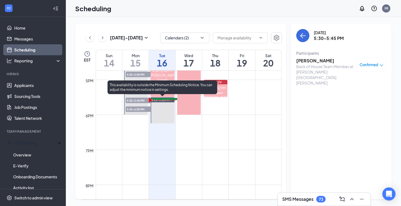
click at [166, 104] on span "5:45-6:00 PM" at bounding box center [165, 100] width 27 height 5
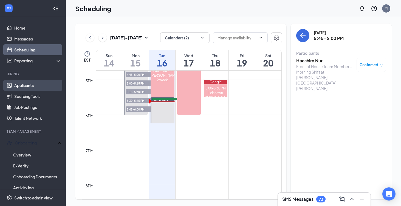
click at [32, 90] on link "Applicants" at bounding box center [37, 85] width 47 height 11
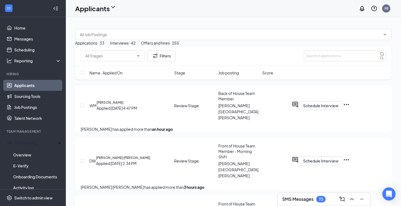
click at [216, 85] on div "Filters Name · Applied On Stage Job posting Score" at bounding box center [233, 65] width 316 height 39
click at [126, 80] on div "Name · Applied On Stage Job posting Score" at bounding box center [233, 73] width 316 height 14
click at [114, 76] on span "Name · Applied On" at bounding box center [105, 73] width 33 height 6
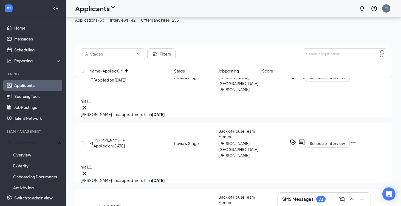
scroll to position [50, 0]
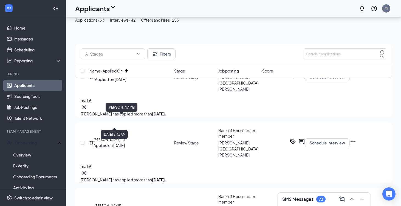
click at [120, 138] on h5 "[PERSON_NAME]" at bounding box center [106, 140] width 27 height 5
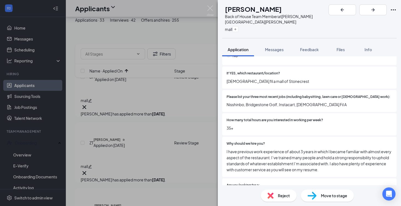
scroll to position [130, 0]
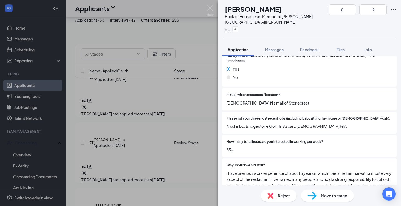
click at [99, 116] on div "ZT [PERSON_NAME] Back of House Team Member at [PERSON_NAME][GEOGRAPHIC_DATA][PE…" at bounding box center [200, 103] width 401 height 206
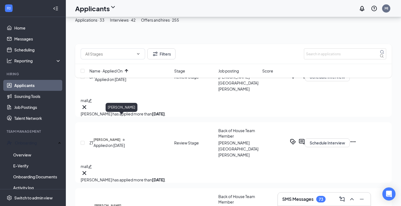
click at [120, 138] on h5 "[PERSON_NAME]" at bounding box center [106, 140] width 27 height 5
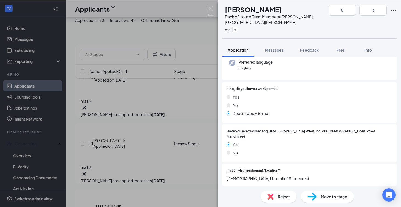
scroll to position [56, 0]
click at [276, 199] on div "Reject" at bounding box center [279, 196] width 36 height 12
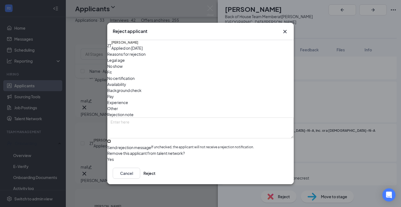
click at [111, 139] on input "Send rejection message If unchecked, the applicant will not receive a rejection…" at bounding box center [109, 141] width 4 height 4
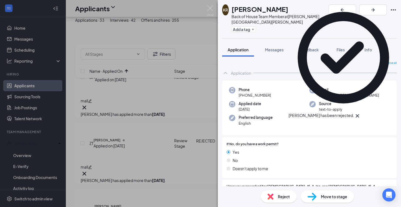
click at [144, 129] on div "KR [PERSON_NAME] Back of House Team Member at [PERSON_NAME][GEOGRAPHIC_DATA][PE…" at bounding box center [200, 103] width 401 height 207
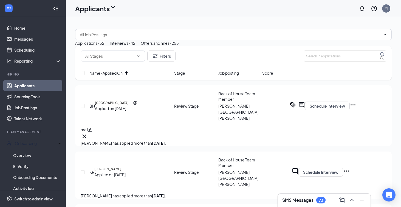
click at [125, 105] on h5 "[GEOGRAPHIC_DATA]" at bounding box center [112, 102] width 34 height 5
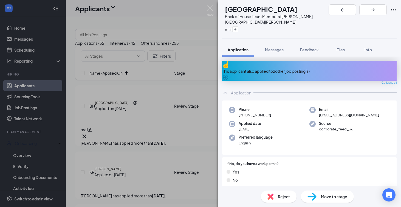
click at [277, 197] on div "Reject" at bounding box center [279, 196] width 36 height 12
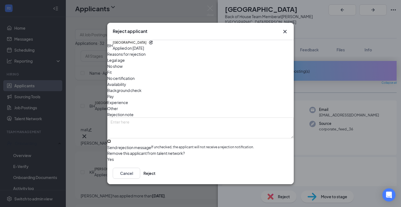
click at [111, 139] on input "Send rejection message If unchecked, the applicant will not receive a rejection…" at bounding box center [109, 141] width 4 height 4
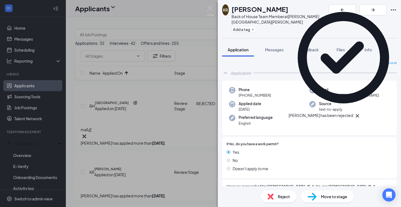
click at [35, 50] on div "KR [PERSON_NAME] Back of House Team Member at [PERSON_NAME][GEOGRAPHIC_DATA][PE…" at bounding box center [200, 103] width 401 height 207
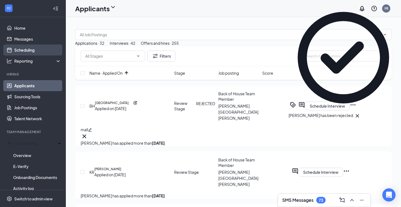
click at [32, 50] on link "Scheduling" at bounding box center [37, 49] width 47 height 11
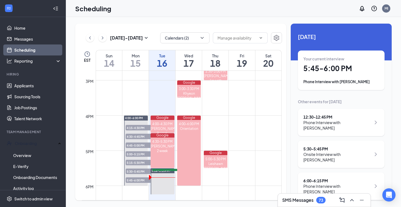
scroll to position [584, 0]
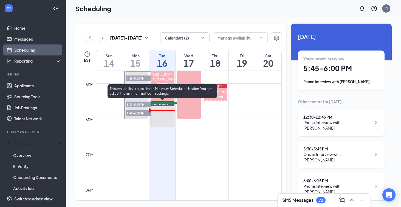
click at [169, 107] on span "5:45-6:00 PM" at bounding box center [165, 104] width 27 height 5
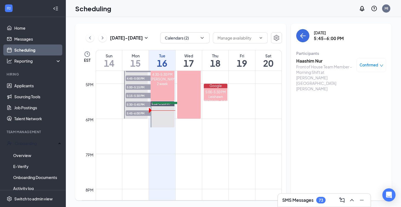
click at [313, 58] on h3 "Haashim Nur" at bounding box center [325, 61] width 58 height 6
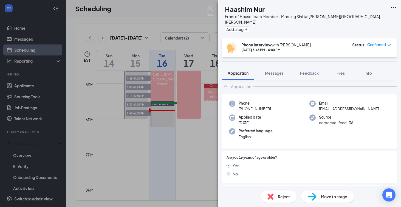
scroll to position [30, 0]
click at [298, 71] on button "Feedback" at bounding box center [309, 73] width 30 height 14
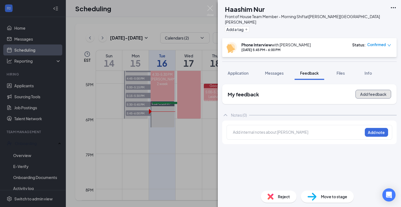
click at [379, 90] on button "Add feedback" at bounding box center [373, 94] width 36 height 9
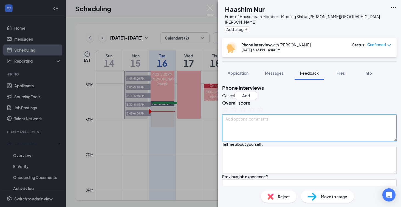
click at [252, 135] on textarea at bounding box center [309, 127] width 174 height 27
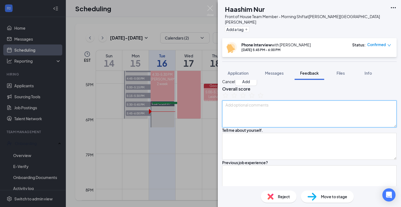
scroll to position [19, 0]
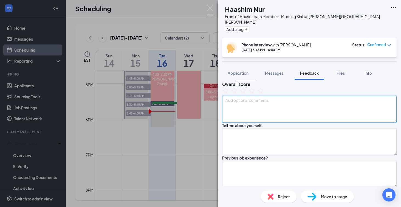
click at [247, 117] on textarea at bounding box center [309, 109] width 174 height 27
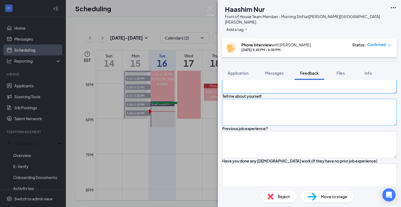
scroll to position [49, 0]
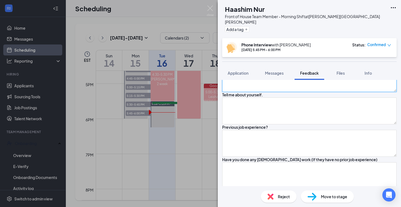
click at [250, 92] on textarea at bounding box center [309, 78] width 174 height 27
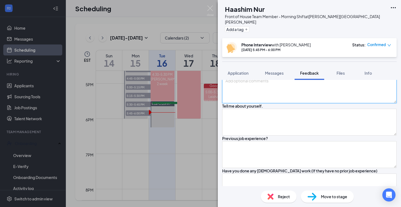
scroll to position [38, 0]
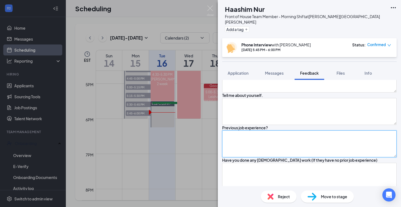
click at [253, 157] on textarea at bounding box center [309, 143] width 174 height 27
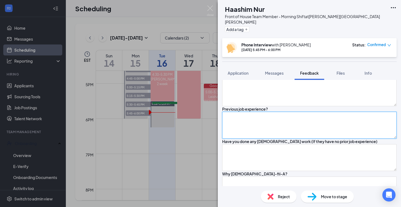
click at [253, 138] on textarea at bounding box center [309, 125] width 174 height 27
click at [245, 138] on textarea "1st job - nursing -" at bounding box center [309, 125] width 174 height 27
click at [322, 138] on textarea "1st job -College GSU Clarkston nursing -" at bounding box center [309, 125] width 174 height 27
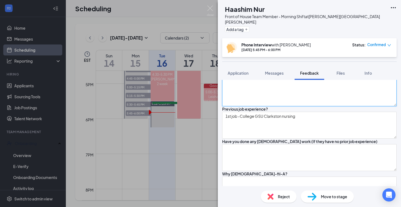
click at [272, 106] on textarea at bounding box center [309, 92] width 174 height 27
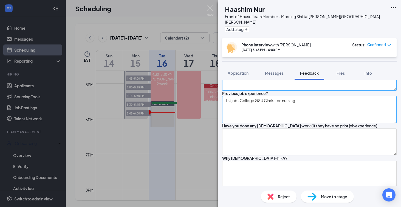
scroll to position [86, 0]
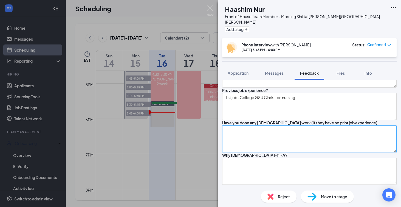
click at [282, 152] on textarea at bounding box center [309, 138] width 174 height 27
click at [241, 152] on textarea "clubs, soccer" at bounding box center [309, 138] width 174 height 27
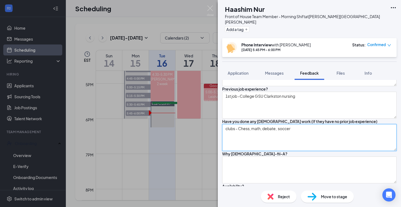
click at [230, 151] on textarea "clubs - Chess, math, debate, soccer" at bounding box center [309, 137] width 174 height 27
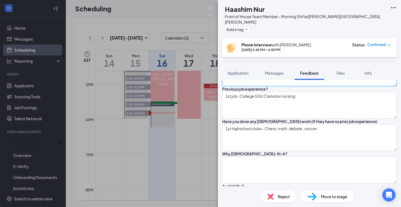
click at [297, 83] on textarea "graduate- [PERSON_NAME]" at bounding box center [309, 72] width 174 height 27
click at [272, 86] on textarea "graduate- [PERSON_NAME] 17" at bounding box center [309, 72] width 174 height 27
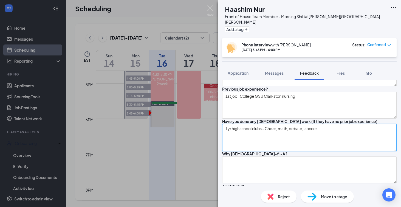
click at [255, 151] on textarea "1yr highschool clubs - Chess, math, debate, soccer" at bounding box center [309, 137] width 174 height 27
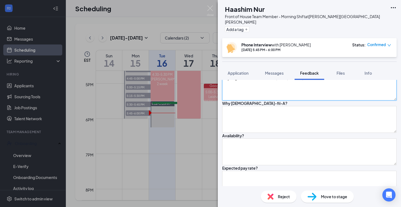
scroll to position [138, 0]
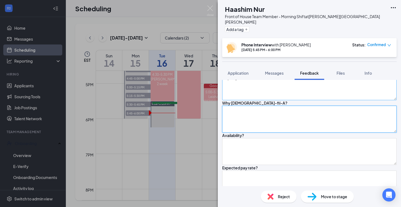
click at [259, 132] on textarea at bounding box center [309, 118] width 174 height 27
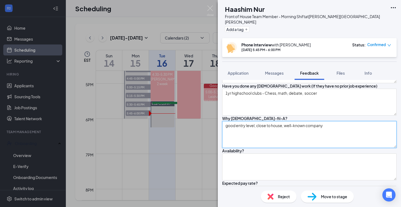
scroll to position [122, 0]
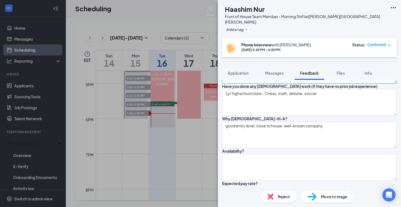
click at [312, 83] on textarea "1st job -College GSU Clarkston nursing" at bounding box center [309, 69] width 174 height 27
click at [307, 83] on textarea "1st job -College GSU Clarkston nursing" at bounding box center [309, 69] width 174 height 27
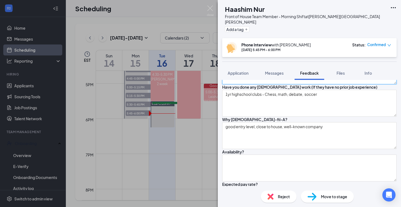
click at [325, 84] on textarea "1st job -College GSU Clarkston nursing - 1 online, 2 person" at bounding box center [309, 70] width 174 height 27
click at [323, 84] on textarea "1st job -College GSU Clarkston nursing - 1 online, 2 person" at bounding box center [309, 70] width 174 height 27
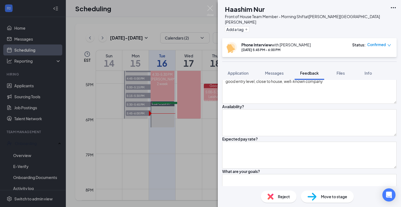
scroll to position [174, 0]
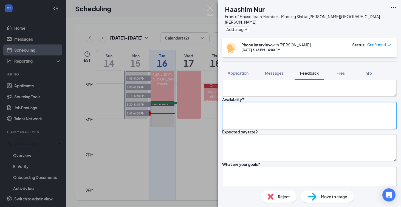
click at [272, 129] on textarea at bounding box center [309, 115] width 174 height 27
click at [232, 129] on textarea "7am-" at bounding box center [309, 115] width 174 height 27
click at [258, 129] on textarea "M,W,F: 7am-" at bounding box center [309, 115] width 174 height 27
click at [247, 129] on textarea "M,W,F: 7am-Cl" at bounding box center [309, 115] width 174 height 27
click at [245, 129] on textarea "M,W,F: 7am-Cl" at bounding box center [309, 115] width 174 height 27
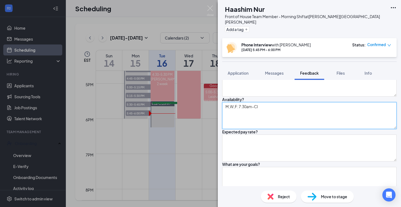
click at [278, 129] on textarea "M,W,F: 7:30am-Cl" at bounding box center [309, 115] width 174 height 27
click at [251, 129] on textarea "M,W,F: 7:30am-Cl" at bounding box center [309, 115] width 174 height 27
click at [238, 129] on textarea "M,W,F: 7am-Cl" at bounding box center [309, 115] width 174 height 27
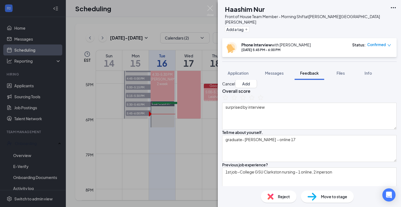
scroll to position [0, 0]
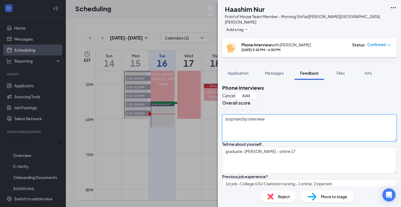
click at [283, 139] on textarea "surprised by interview" at bounding box center [309, 127] width 174 height 27
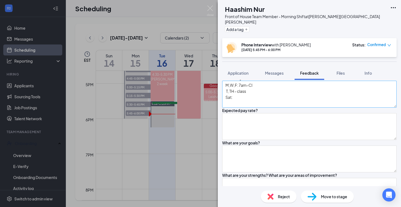
scroll to position [199, 0]
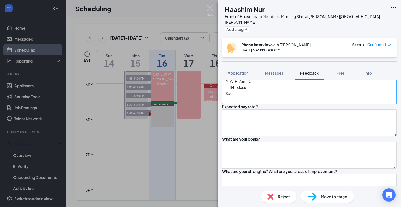
click at [259, 104] on textarea "M,W,F: 7am-Cl T, TH - class Sat:" at bounding box center [309, 90] width 174 height 27
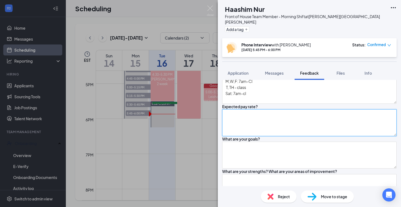
click at [252, 136] on textarea at bounding box center [309, 122] width 174 height 27
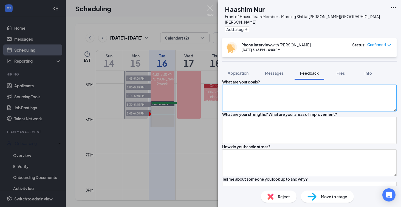
scroll to position [261, 0]
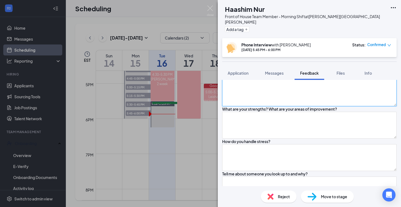
click at [244, 106] on textarea at bounding box center [309, 92] width 174 height 27
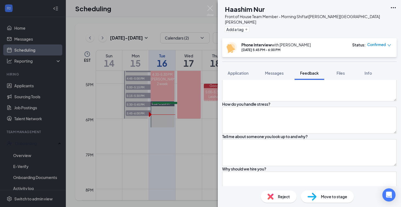
scroll to position [299, 0]
click at [258, 101] on textarea at bounding box center [309, 87] width 174 height 27
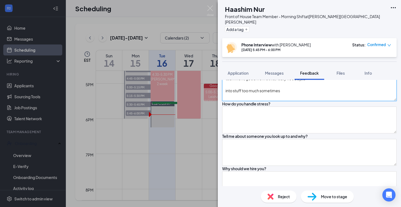
scroll to position [309, 0]
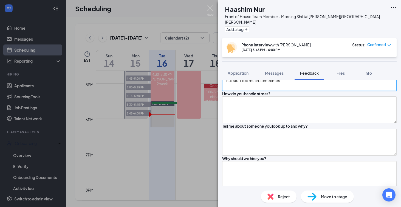
click at [271, 91] on textarea "teamwork, good work ethic, really need a job into stuff too much sometimes" at bounding box center [309, 77] width 174 height 27
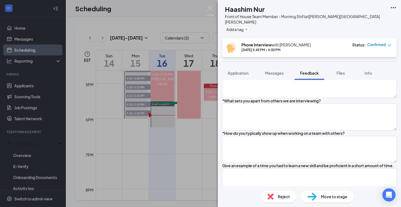
scroll to position [566, 0]
click at [276, 28] on textarea at bounding box center [309, 14] width 174 height 27
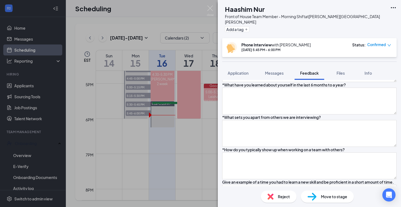
scroll to position [543, 0]
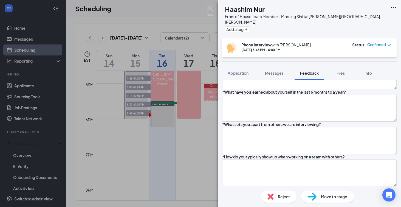
click at [269, 19] on textarea at bounding box center [309, 5] width 174 height 27
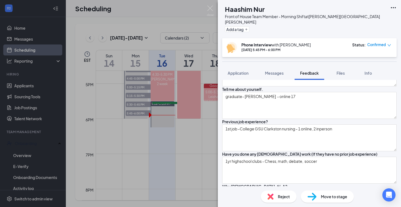
scroll to position [0, 0]
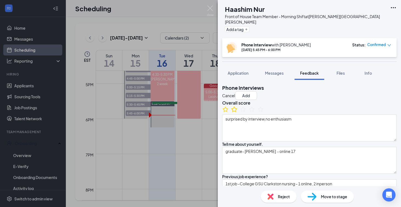
click at [238, 113] on icon "StarBorder" at bounding box center [233, 108] width 7 height 7
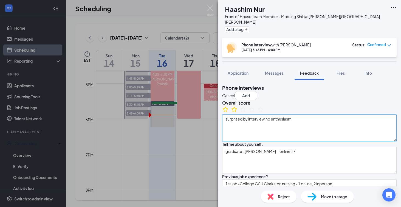
click at [272, 129] on textarea "surprised by interview,no enthusiasm" at bounding box center [309, 127] width 174 height 27
click at [340, 130] on textarea "surprised by interview, no enthusiasm" at bounding box center [309, 127] width 174 height 27
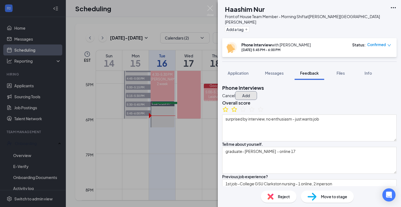
click at [257, 91] on button "Add" at bounding box center [246, 95] width 22 height 9
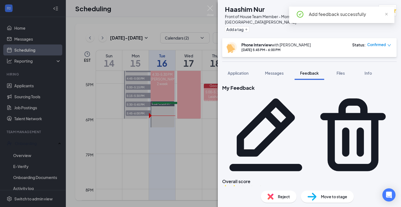
click at [167, 125] on div "[PERSON_NAME] Nur Front of House Team Member - Morning Shift at [PERSON_NAME][G…" at bounding box center [200, 103] width 401 height 207
